Goal: Task Accomplishment & Management: Complete application form

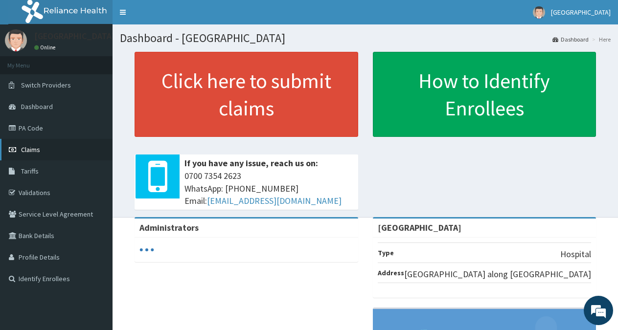
click at [35, 153] on span "Claims" at bounding box center [30, 149] width 19 height 9
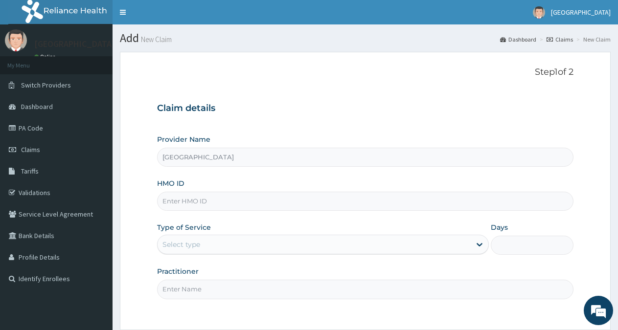
click at [205, 204] on input "HMO ID" at bounding box center [365, 201] width 416 height 19
type input "BTR/10471/A"
click at [203, 245] on div "Select type" at bounding box center [314, 245] width 313 height 16
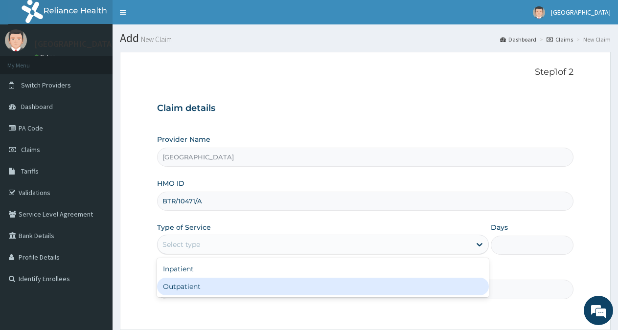
click at [187, 286] on div "Outpatient" at bounding box center [322, 287] width 331 height 18
type input "1"
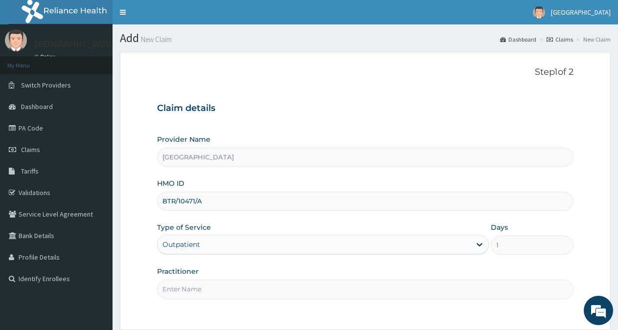
click at [198, 290] on input "Practitioner" at bounding box center [365, 289] width 416 height 19
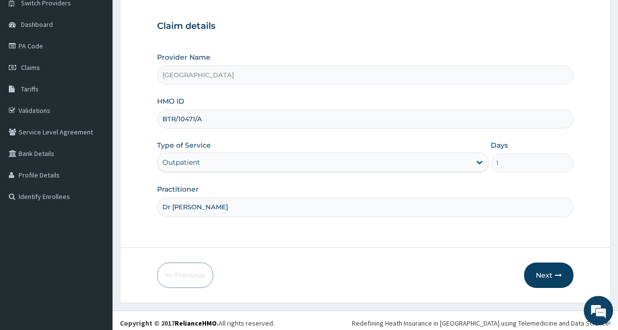
scroll to position [88, 0]
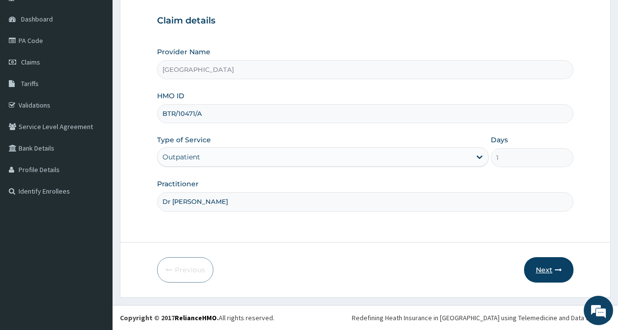
type input "Dr Emeasoba"
click at [547, 272] on button "Next" at bounding box center [548, 269] width 49 height 25
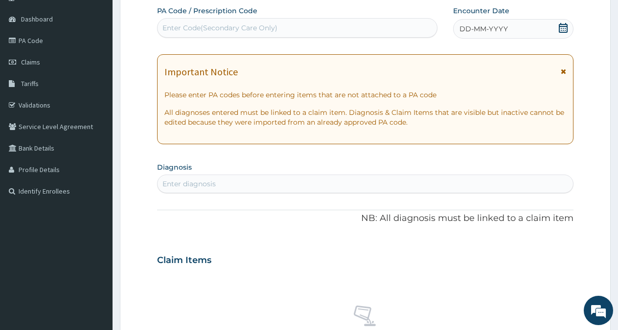
click at [564, 26] on icon at bounding box center [563, 28] width 9 height 10
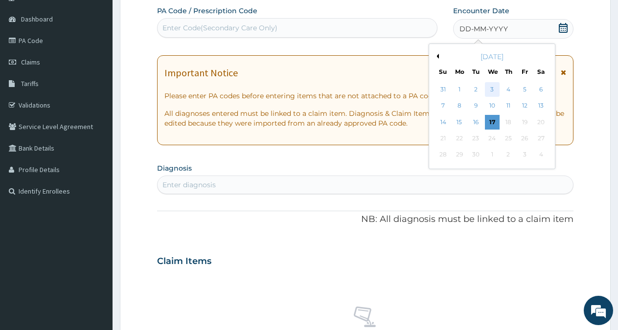
click at [490, 90] on div "3" at bounding box center [492, 89] width 15 height 15
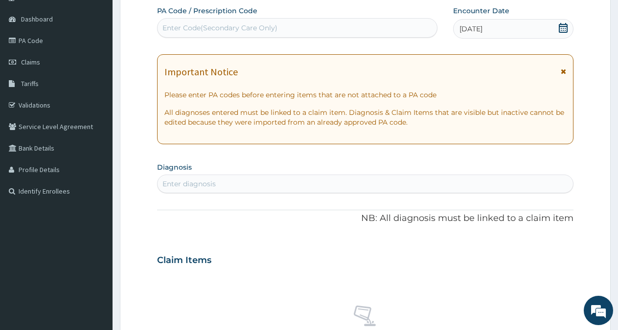
click at [276, 183] on div "Enter diagnosis" at bounding box center [365, 184] width 415 height 16
type input "malari"
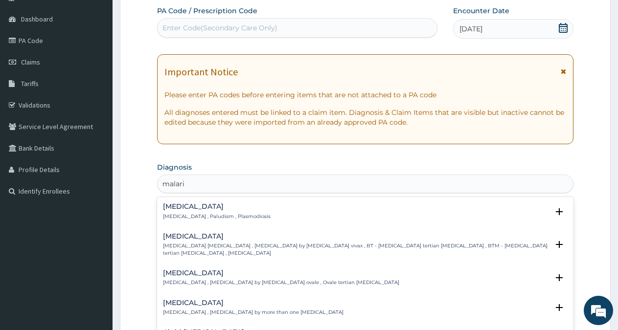
click at [204, 213] on p "Malaria , Paludism , Plasmodiosis" at bounding box center [217, 216] width 108 height 7
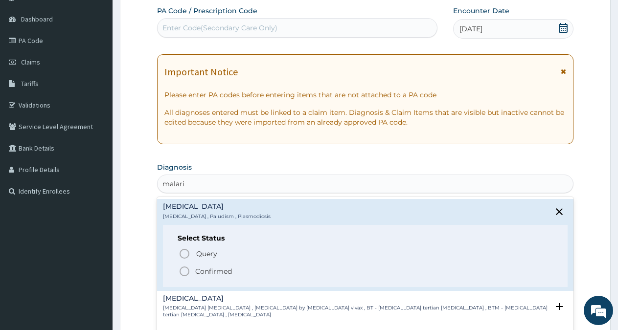
click at [211, 267] on p "Confirmed" at bounding box center [213, 272] width 37 height 10
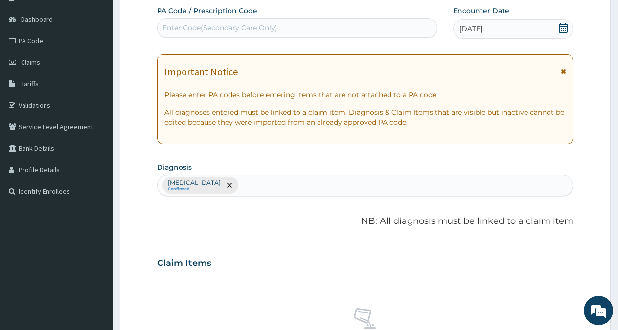
scroll to position [375, 0]
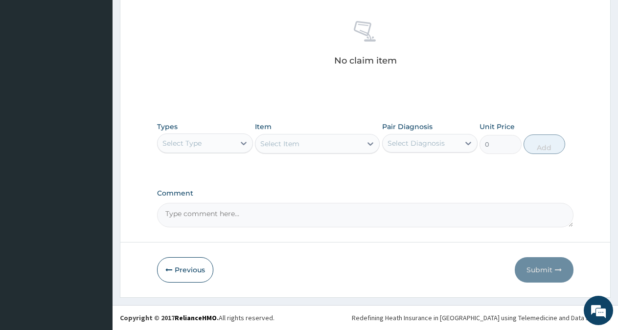
click at [229, 144] on div "Select Type" at bounding box center [196, 144] width 77 height 16
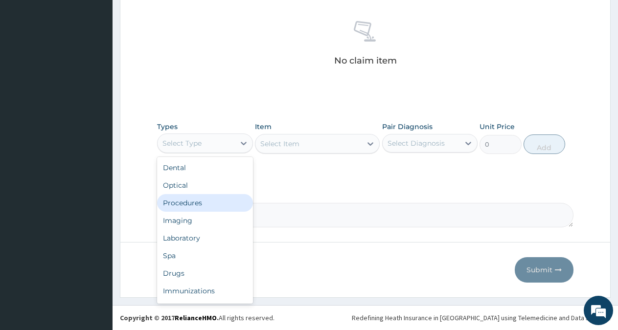
click at [201, 201] on div "Procedures" at bounding box center [205, 203] width 96 height 18
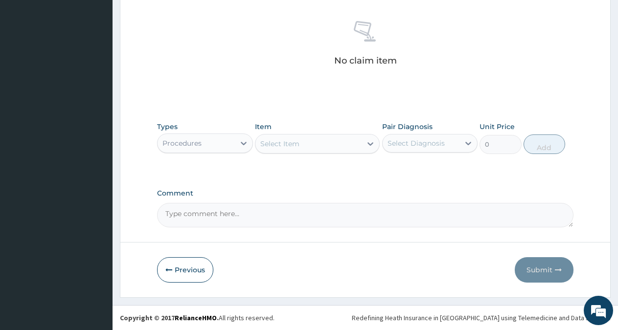
click at [330, 146] on div "Select Item" at bounding box center [308, 144] width 106 height 16
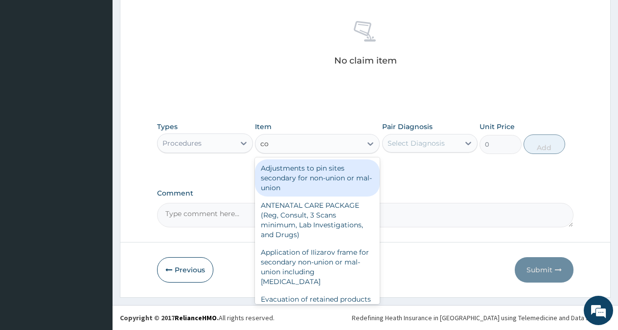
type input "c"
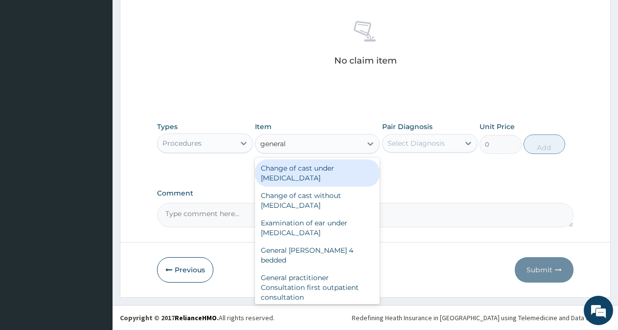
type input "general p"
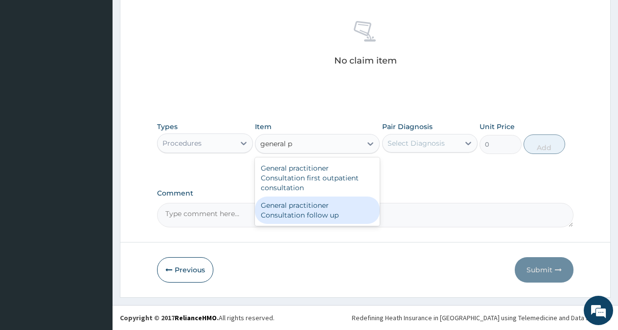
click at [338, 208] on div "General practitioner Consultation follow up" at bounding box center [317, 210] width 125 height 27
type input "2365"
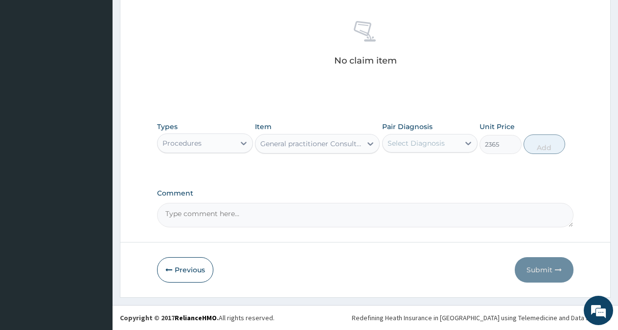
click at [457, 143] on div "Select Diagnosis" at bounding box center [421, 144] width 77 height 16
click at [438, 164] on div "Malaria" at bounding box center [430, 169] width 96 height 20
checkbox input "true"
click at [530, 148] on button "Add" at bounding box center [545, 145] width 42 height 20
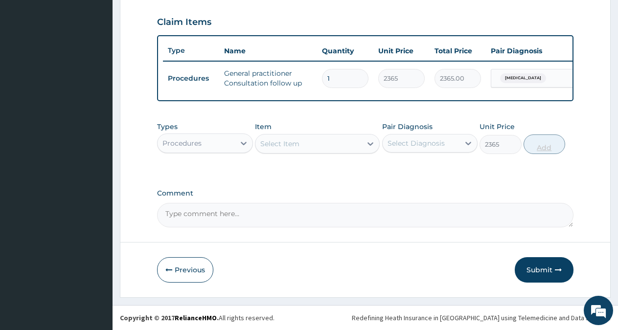
type input "0"
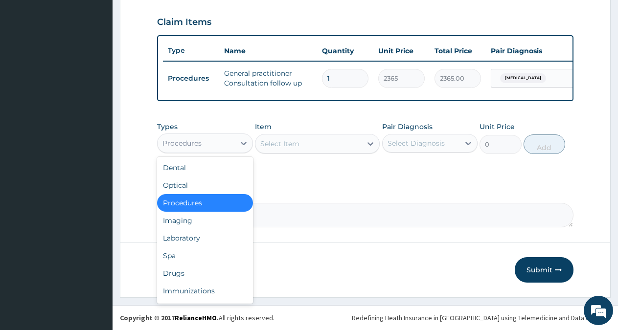
click at [232, 140] on div "Procedures" at bounding box center [196, 144] width 77 height 16
click at [172, 265] on div "Drugs" at bounding box center [205, 274] width 96 height 18
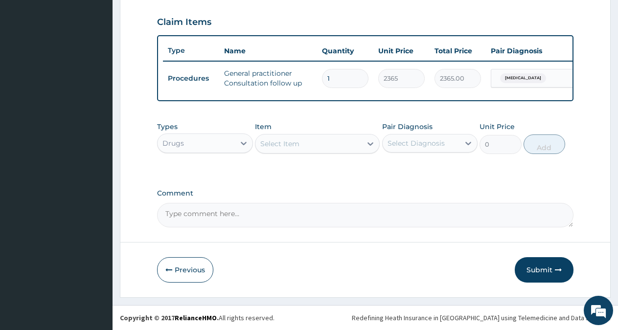
click at [358, 147] on div "Select Item" at bounding box center [308, 144] width 106 height 16
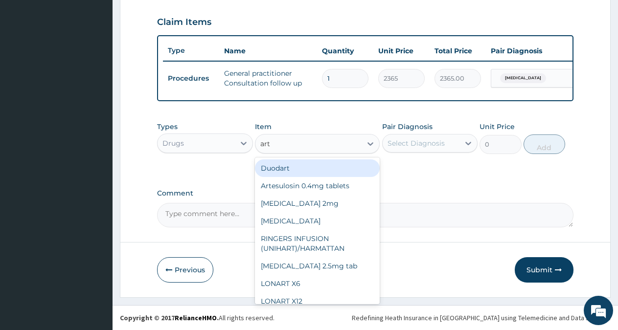
type input "arte"
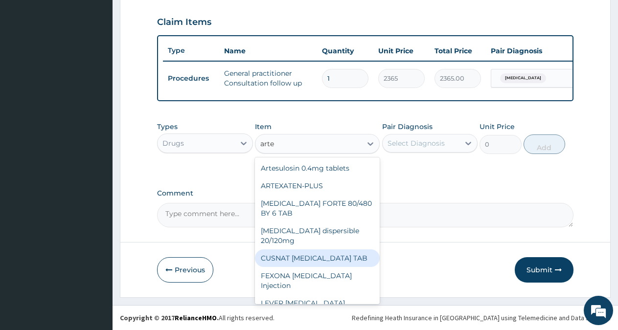
click at [309, 250] on div "CUSNAT ARTESUNATE TAB" at bounding box center [317, 259] width 125 height 18
type input "177.375"
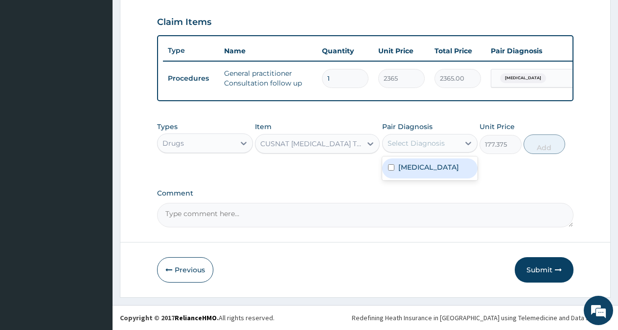
click at [438, 144] on div "Select Diagnosis" at bounding box center [416, 143] width 57 height 10
click at [426, 163] on div "Malaria" at bounding box center [430, 169] width 96 height 20
checkbox input "true"
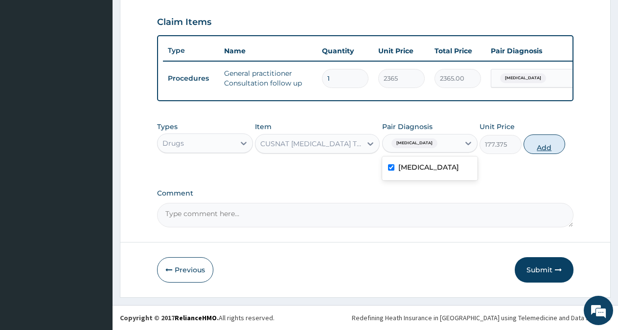
click at [540, 148] on button "Add" at bounding box center [545, 145] width 42 height 20
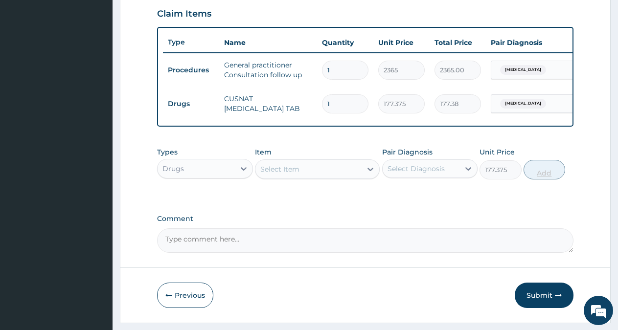
type input "0"
type input "12"
type input "2128.50"
type input "12"
click at [344, 173] on div "Select Item" at bounding box center [308, 169] width 106 height 16
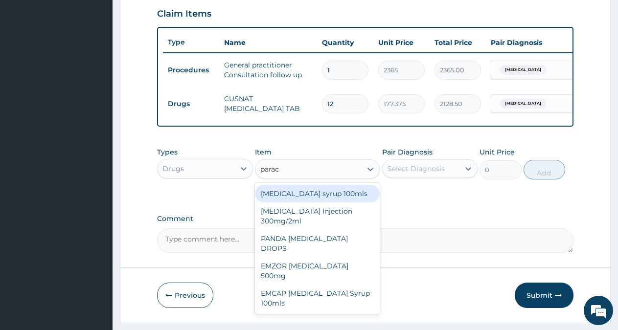
type input "parace"
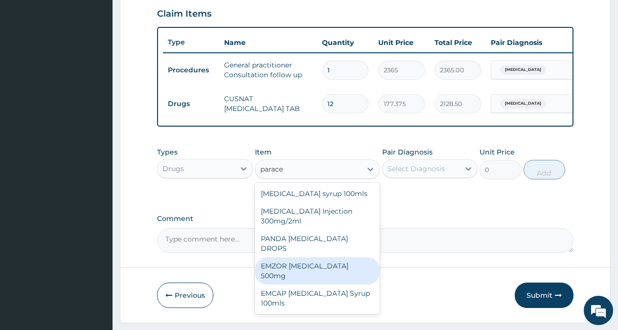
click at [335, 261] on div "EMZOR PARACETAMOL 500mg" at bounding box center [317, 270] width 125 height 27
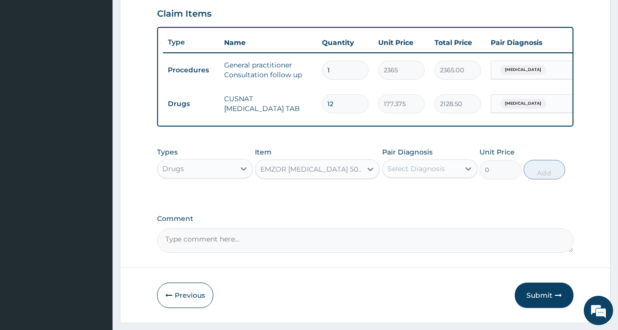
type input "30"
click at [461, 175] on div at bounding box center [469, 169] width 18 height 18
click at [428, 201] on div "Malaria" at bounding box center [430, 194] width 96 height 20
checkbox input "true"
click at [540, 179] on button "Add" at bounding box center [545, 170] width 42 height 20
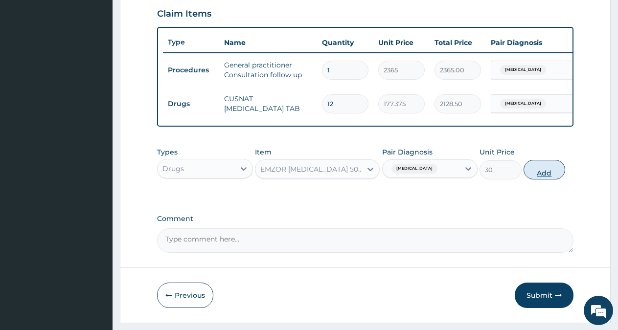
type input "0"
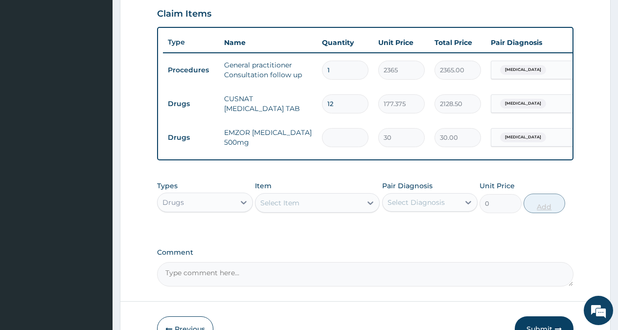
type input "0.00"
type input "2"
type input "60.00"
type input "20"
type input "600.00"
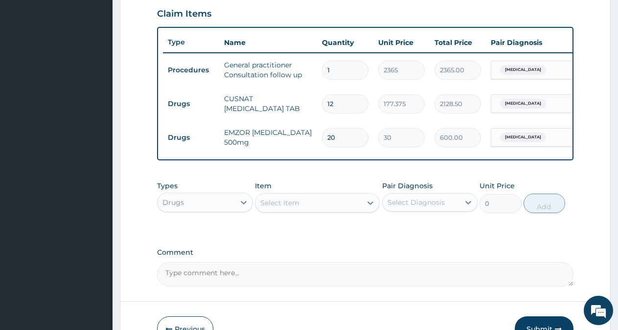
type input "20"
click at [347, 210] on div "Select Item" at bounding box center [308, 203] width 106 height 16
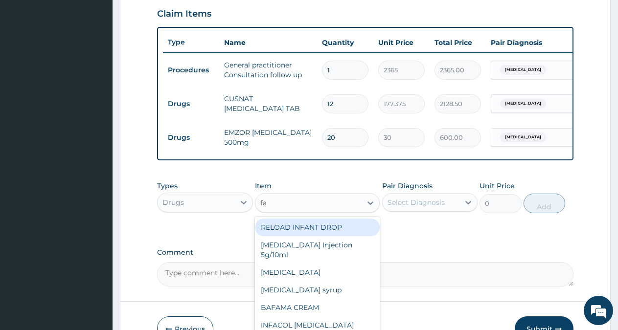
type input "fan"
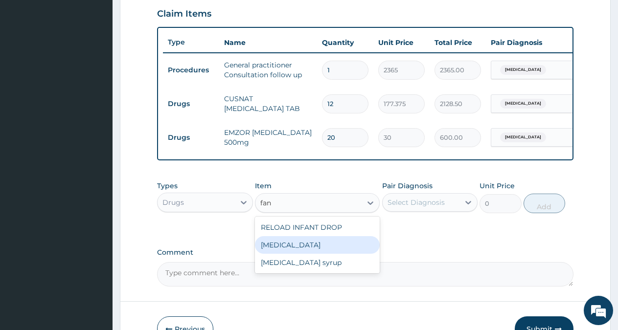
click at [306, 251] on div "Fansidar" at bounding box center [317, 245] width 125 height 18
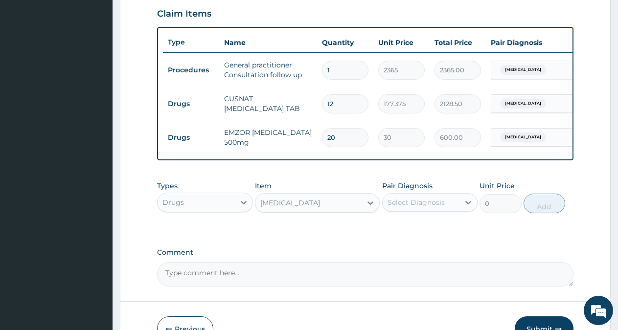
type input "212.85"
click at [440, 208] on div "Select Diagnosis" at bounding box center [416, 203] width 57 height 10
click at [418, 231] on label "Malaria" at bounding box center [428, 227] width 61 height 10
checkbox input "true"
click at [546, 208] on button "Add" at bounding box center [545, 204] width 42 height 20
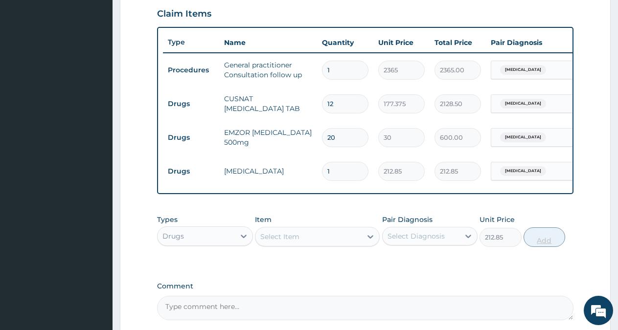
type input "0"
type input "0.00"
type input "3"
type input "638.55"
type input "3"
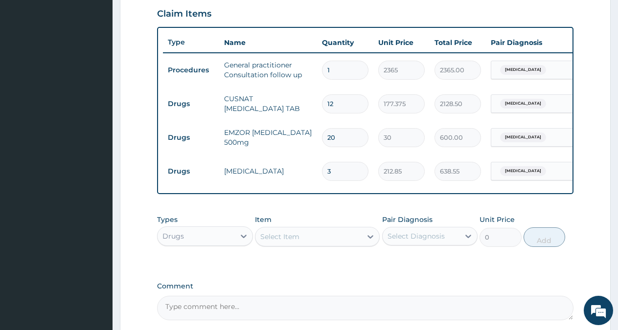
click at [231, 244] on div "Drugs" at bounding box center [196, 237] width 77 height 16
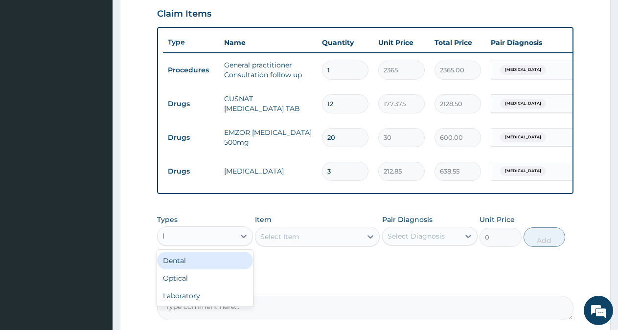
type input "la"
click at [196, 272] on div "Laboratory" at bounding box center [205, 261] width 96 height 22
click at [198, 270] on div "Laboratory" at bounding box center [205, 261] width 96 height 18
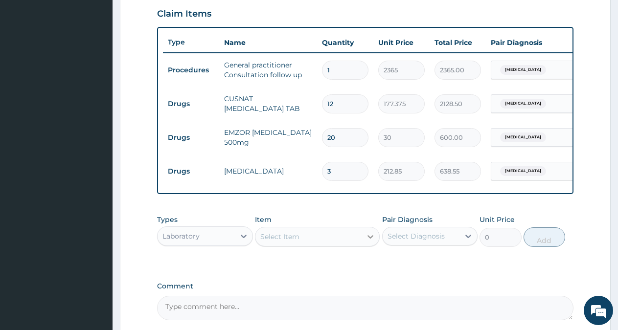
click at [367, 242] on icon at bounding box center [371, 237] width 10 height 10
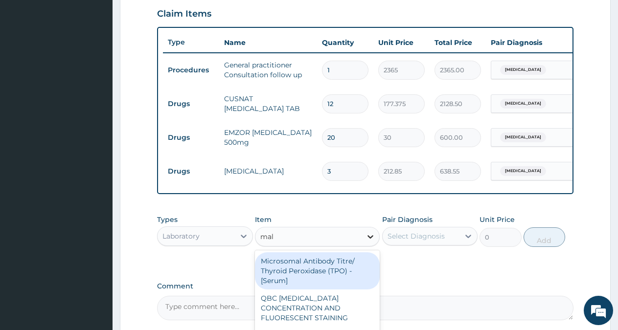
type input "mala"
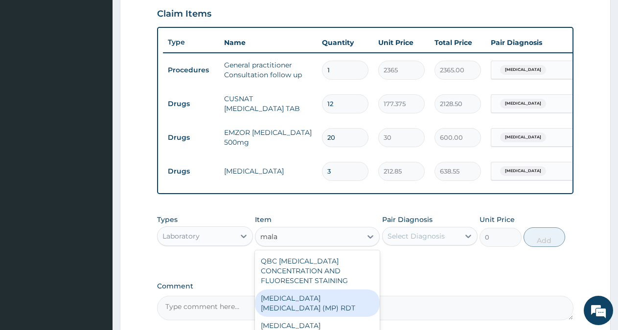
click at [343, 310] on div "MALARIA PARASITE (MP) RDT" at bounding box center [317, 303] width 125 height 27
type input "1612.5"
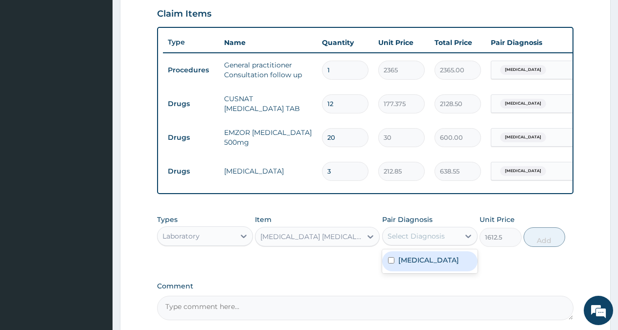
click at [450, 244] on div "Select Diagnosis" at bounding box center [421, 237] width 77 height 16
click at [418, 265] on label "Malaria" at bounding box center [428, 260] width 61 height 10
checkbox input "true"
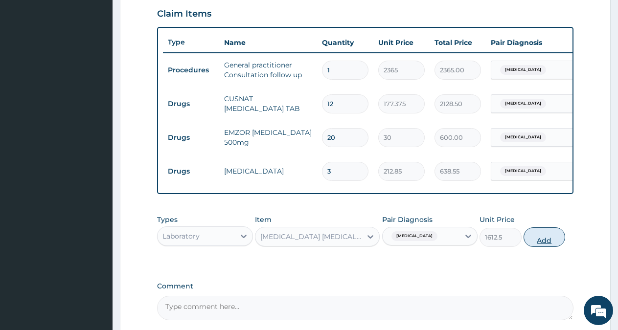
click at [544, 241] on button "Add" at bounding box center [545, 238] width 42 height 20
type input "0"
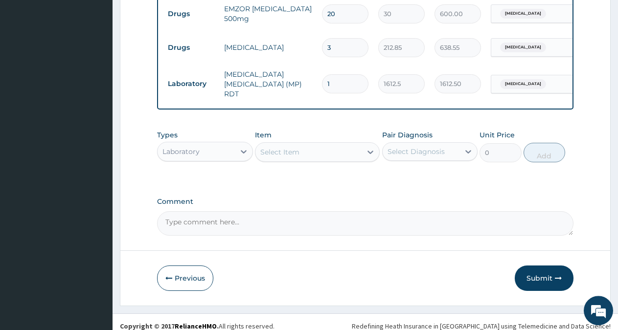
scroll to position [472, 0]
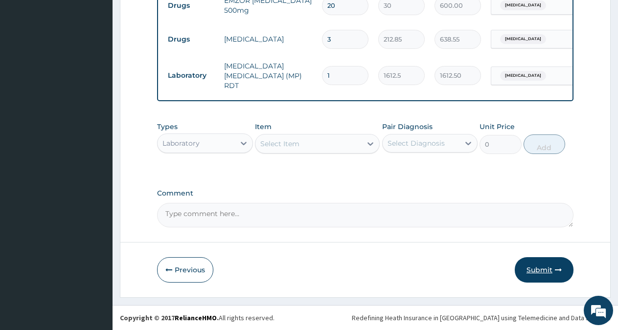
click at [534, 271] on button "Submit" at bounding box center [544, 269] width 59 height 25
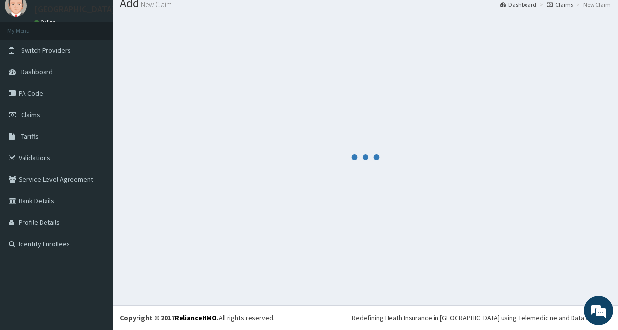
scroll to position [35, 0]
